Goal: Use online tool/utility: Utilize a website feature to perform a specific function

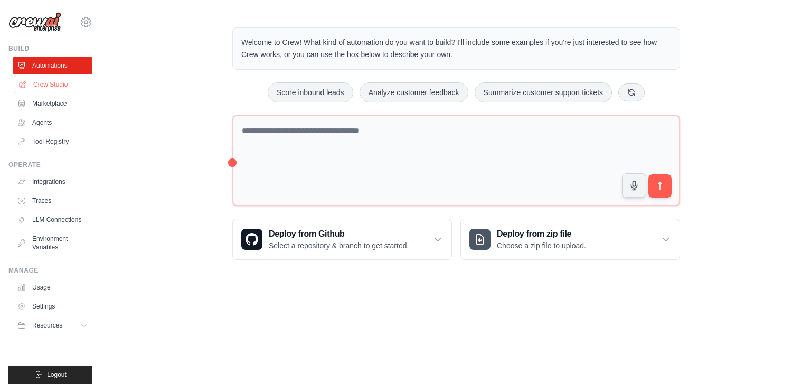
click at [42, 88] on link "Crew Studio" at bounding box center [54, 84] width 80 height 17
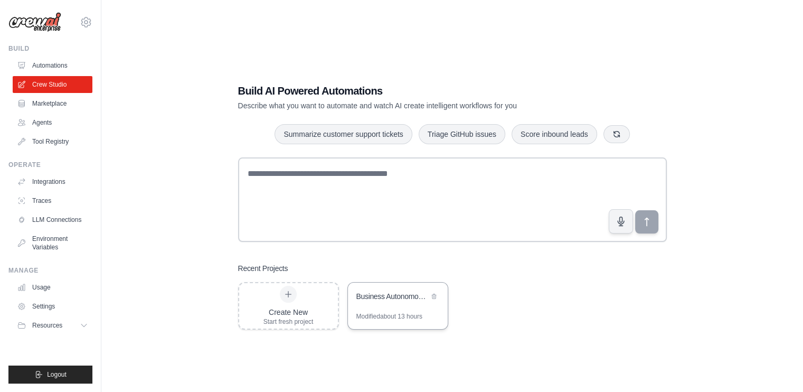
click at [381, 305] on div "Business Autonomous Agent - Complete B2B Automation System" at bounding box center [398, 297] width 100 height 30
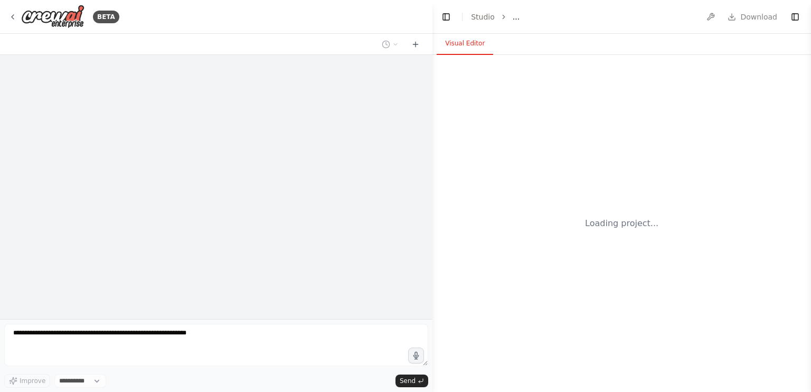
select select "****"
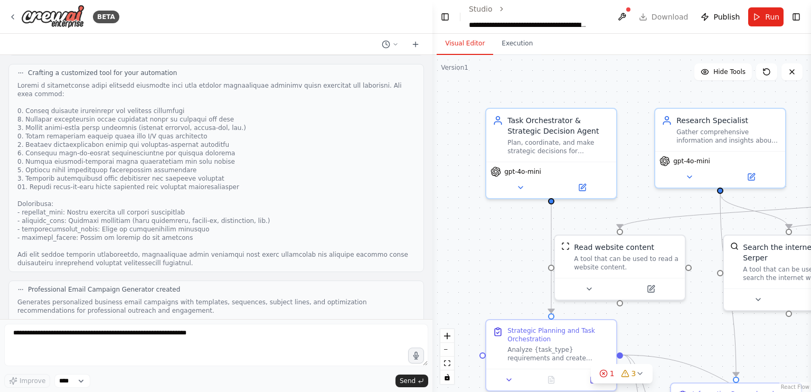
scroll to position [59068, 0]
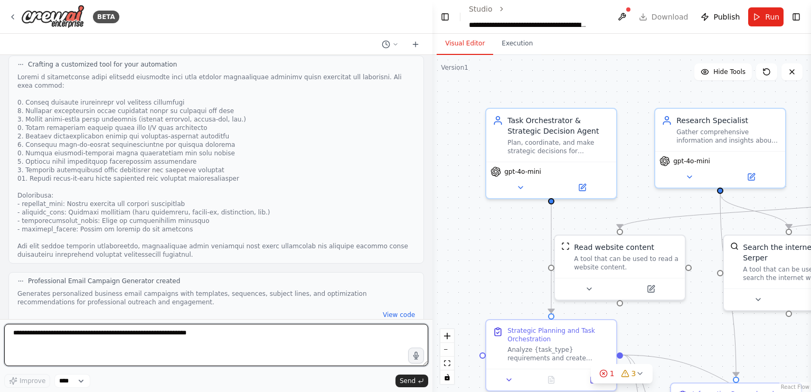
click at [231, 333] on textarea at bounding box center [216, 345] width 424 height 42
type textarea "********"
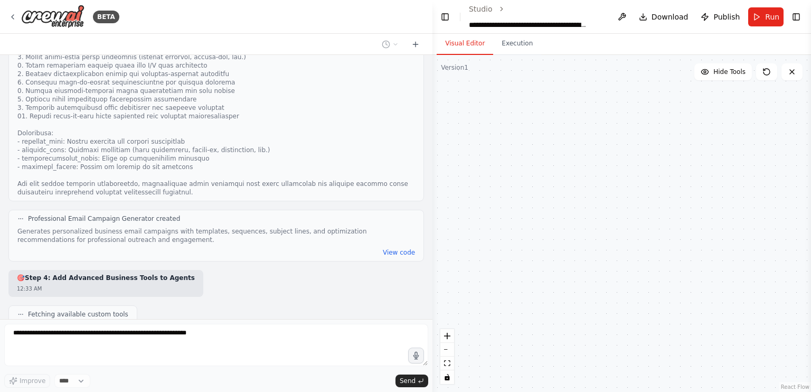
scroll to position [59355, 0]
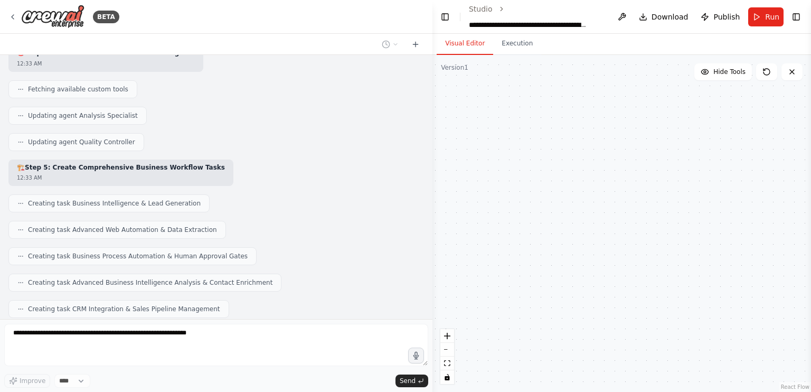
drag, startPoint x: 737, startPoint y: 188, endPoint x: 460, endPoint y: 87, distance: 294.6
click at [460, 87] on div "Read website content A tool that can be used to read a website content. Task Or…" at bounding box center [621, 223] width 379 height 337
drag, startPoint x: 576, startPoint y: 155, endPoint x: 642, endPoint y: 243, distance: 110.1
click at [642, 243] on div "Read website content A tool that can be used to read a website content. Task Or…" at bounding box center [621, 223] width 379 height 337
